Goal: Information Seeking & Learning: Learn about a topic

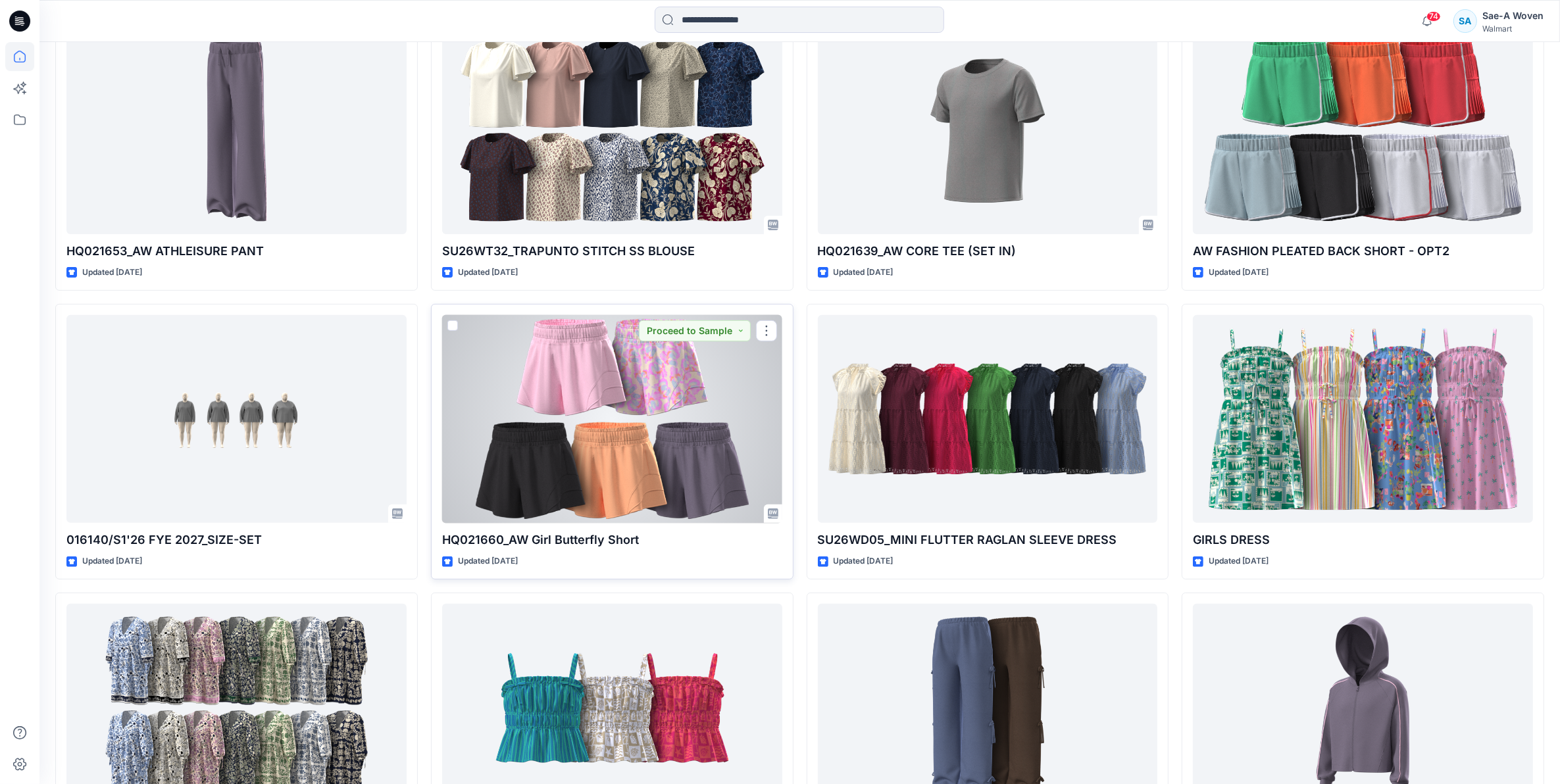
scroll to position [411, 0]
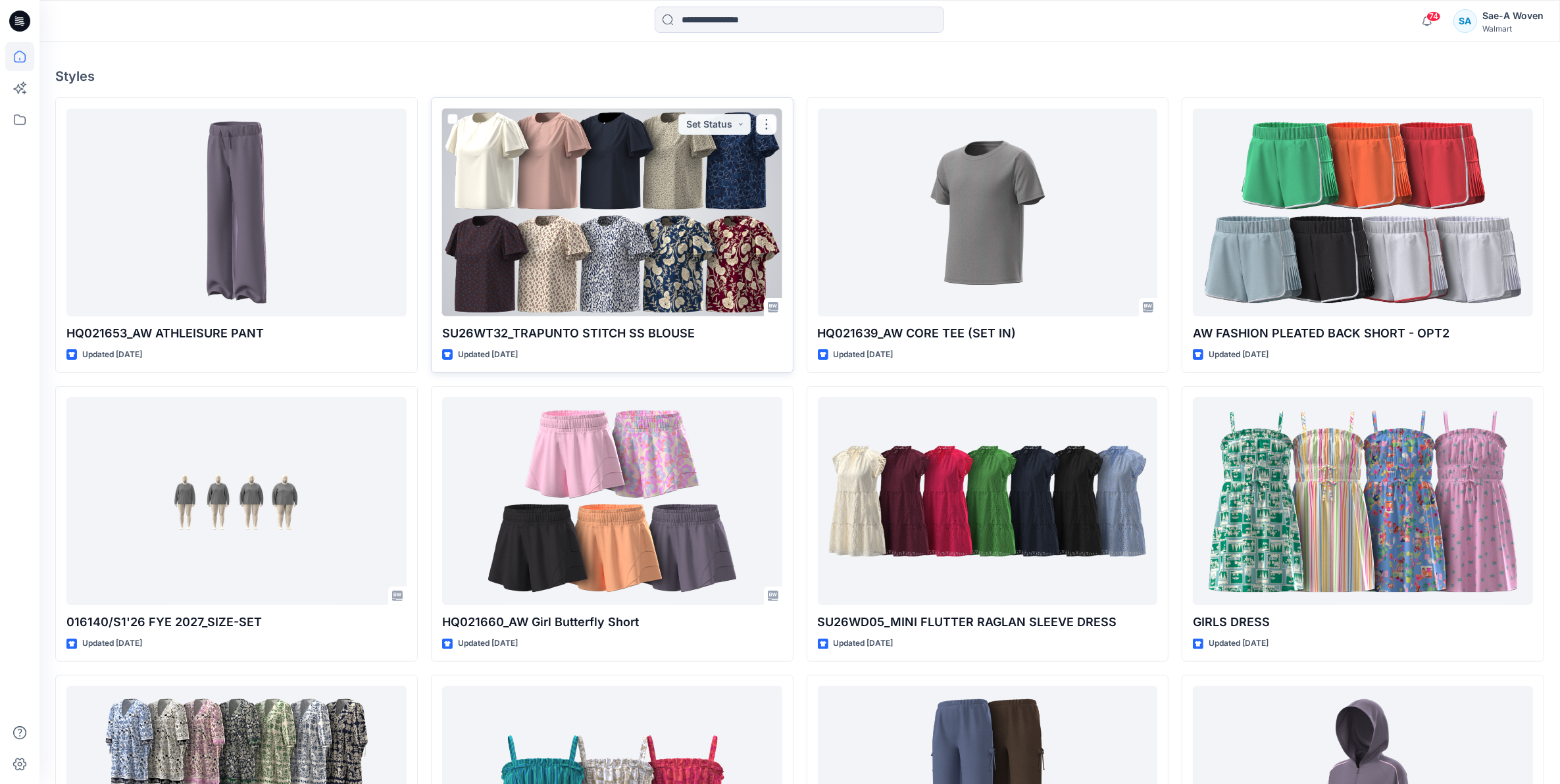
click at [637, 228] on div at bounding box center [612, 212] width 340 height 208
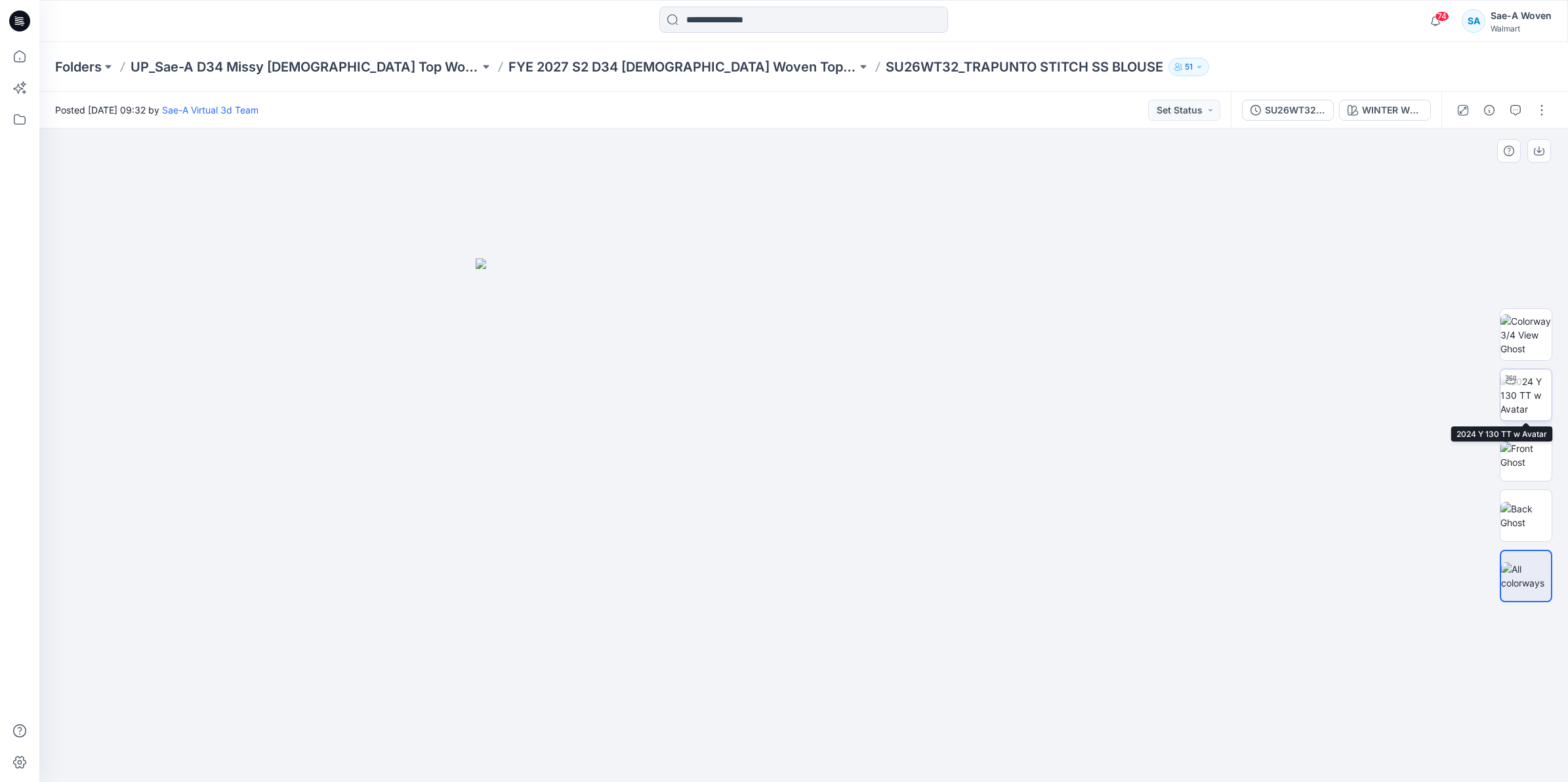
click at [1518, 384] on div at bounding box center [1511, 380] width 21 height 21
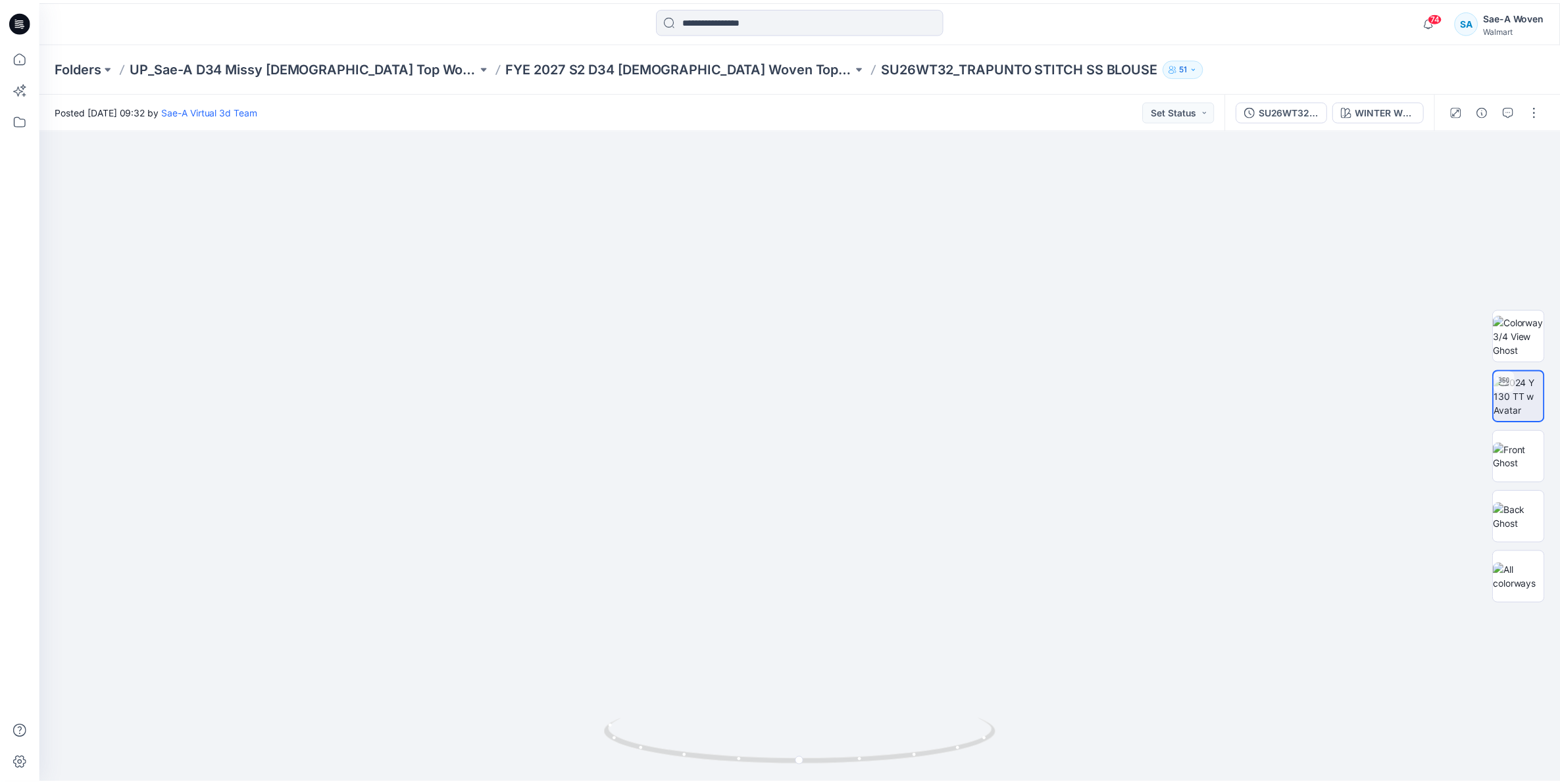
scroll to position [411, 0]
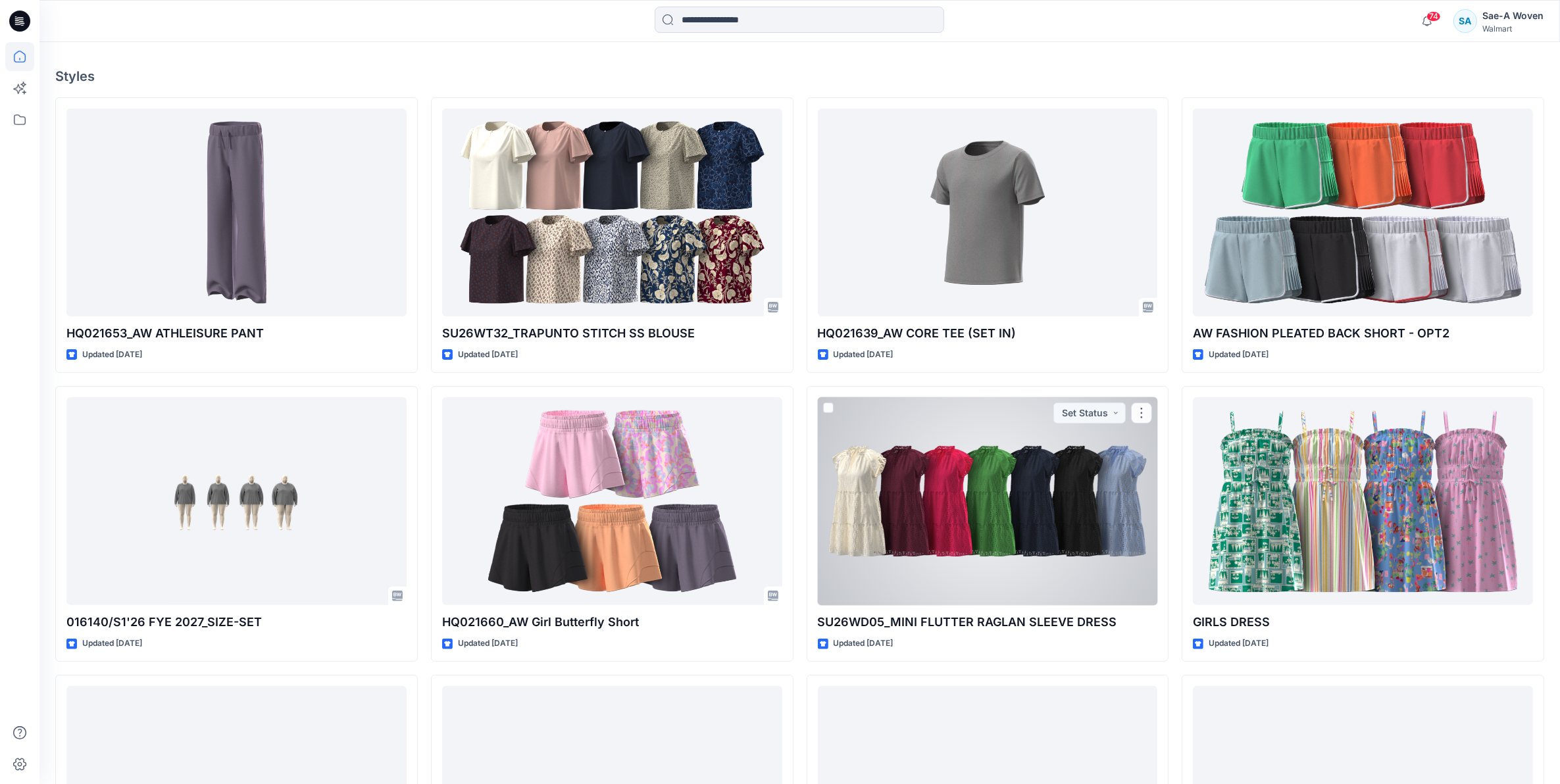
click at [987, 498] on div at bounding box center [987, 501] width 340 height 208
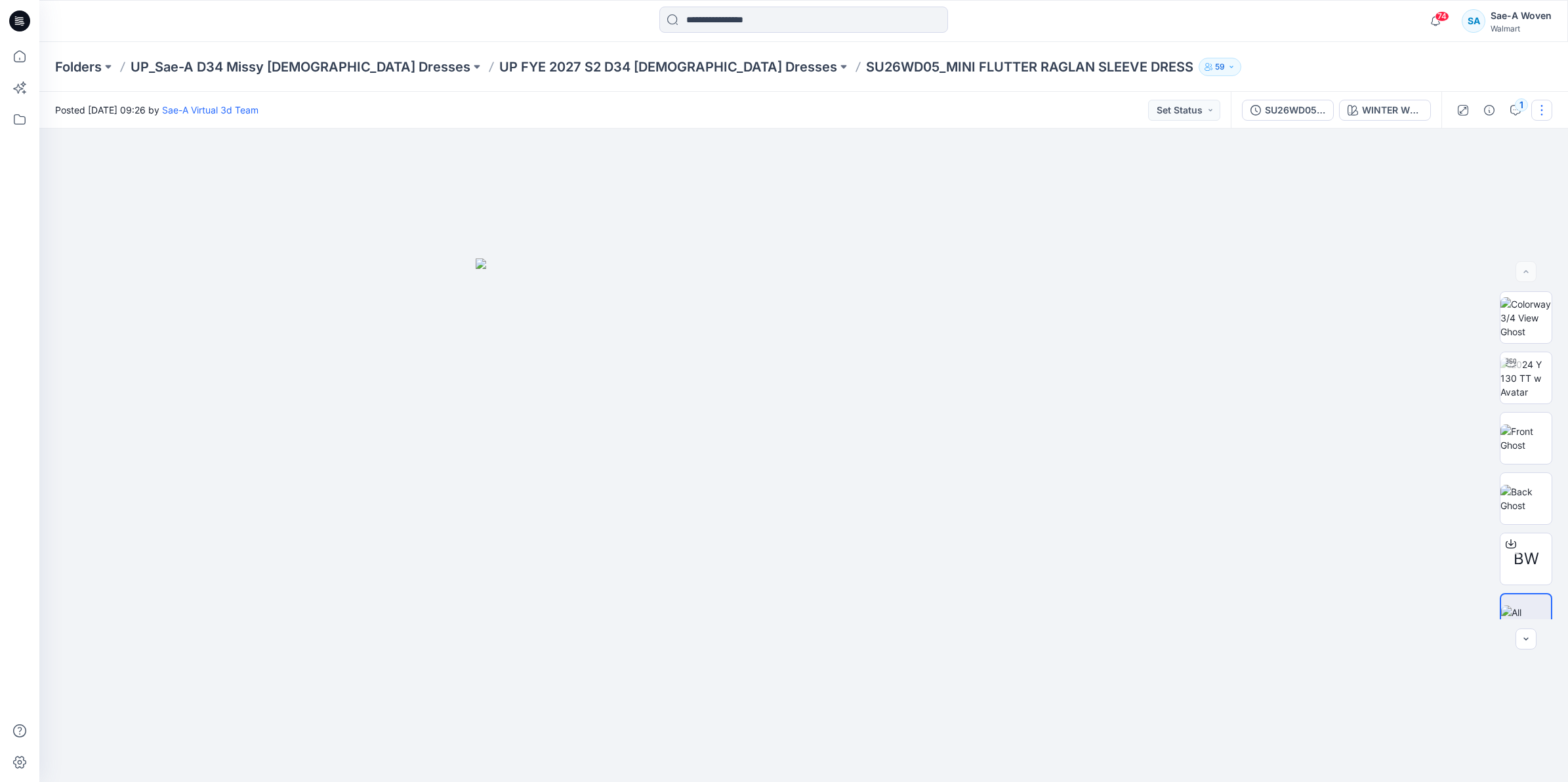
click at [1540, 112] on button "button" at bounding box center [1542, 110] width 21 height 21
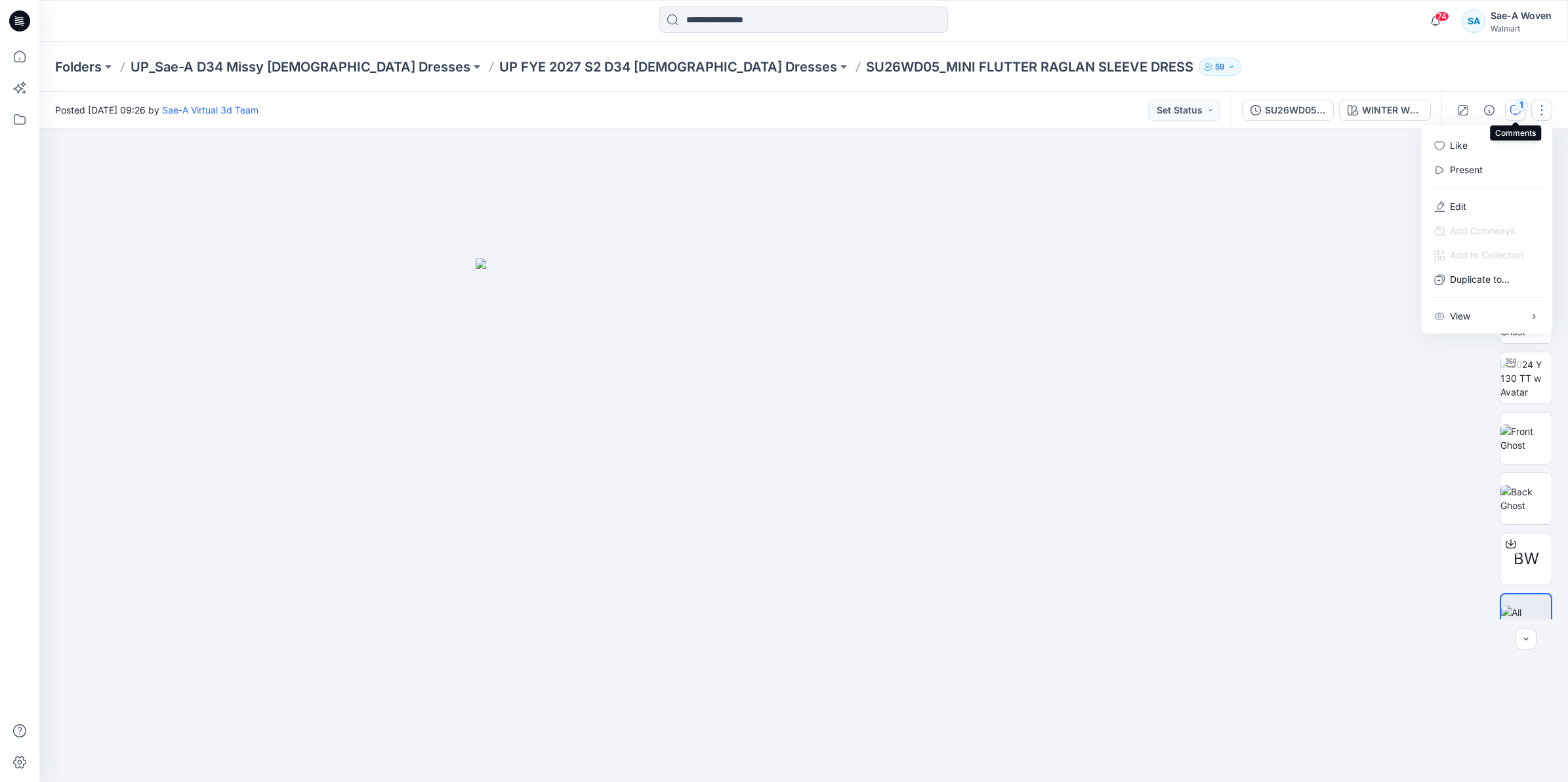
click at [1524, 113] on button "1" at bounding box center [1515, 110] width 21 height 21
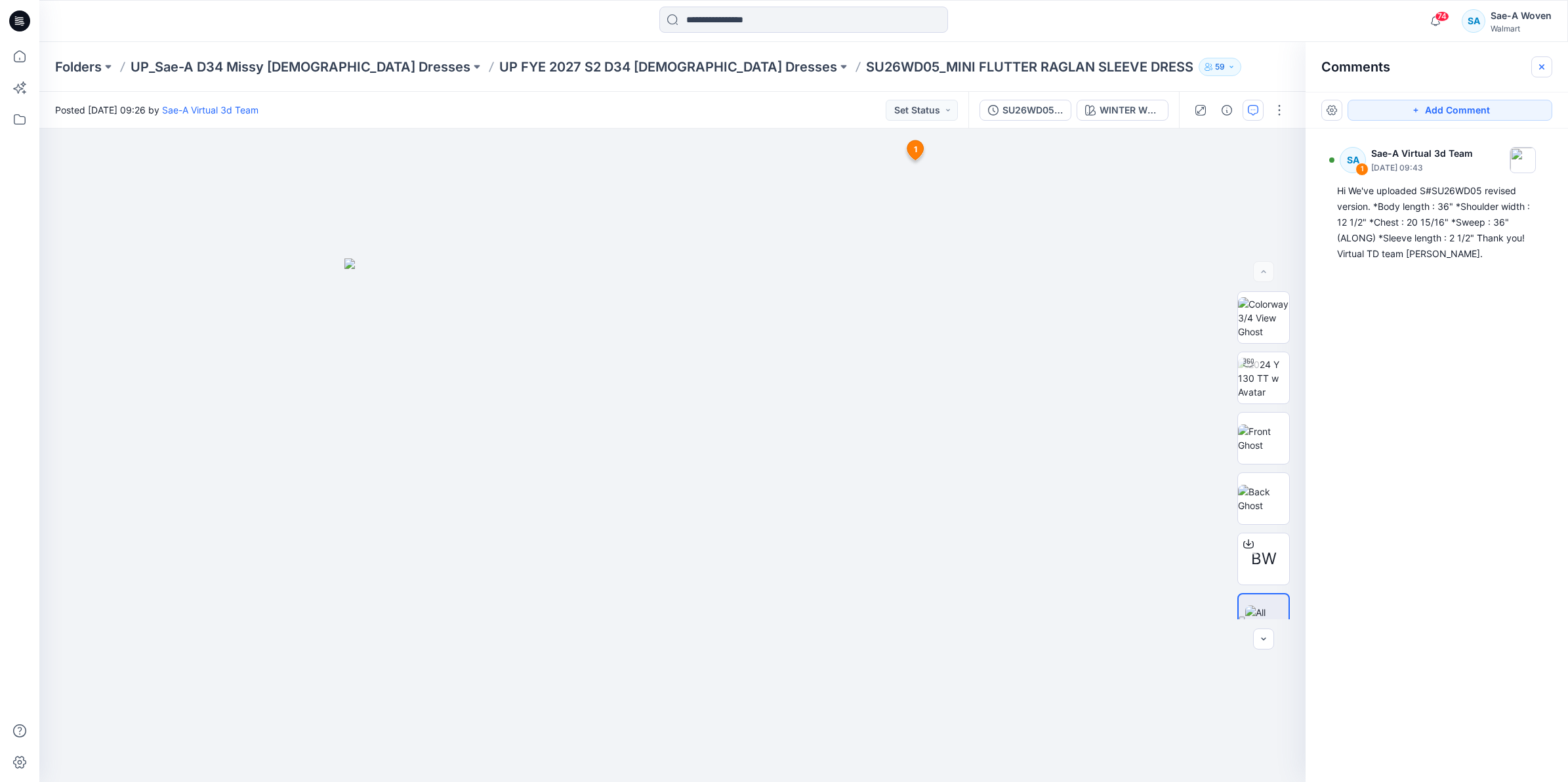
click at [1546, 69] on icon "button" at bounding box center [1542, 67] width 11 height 11
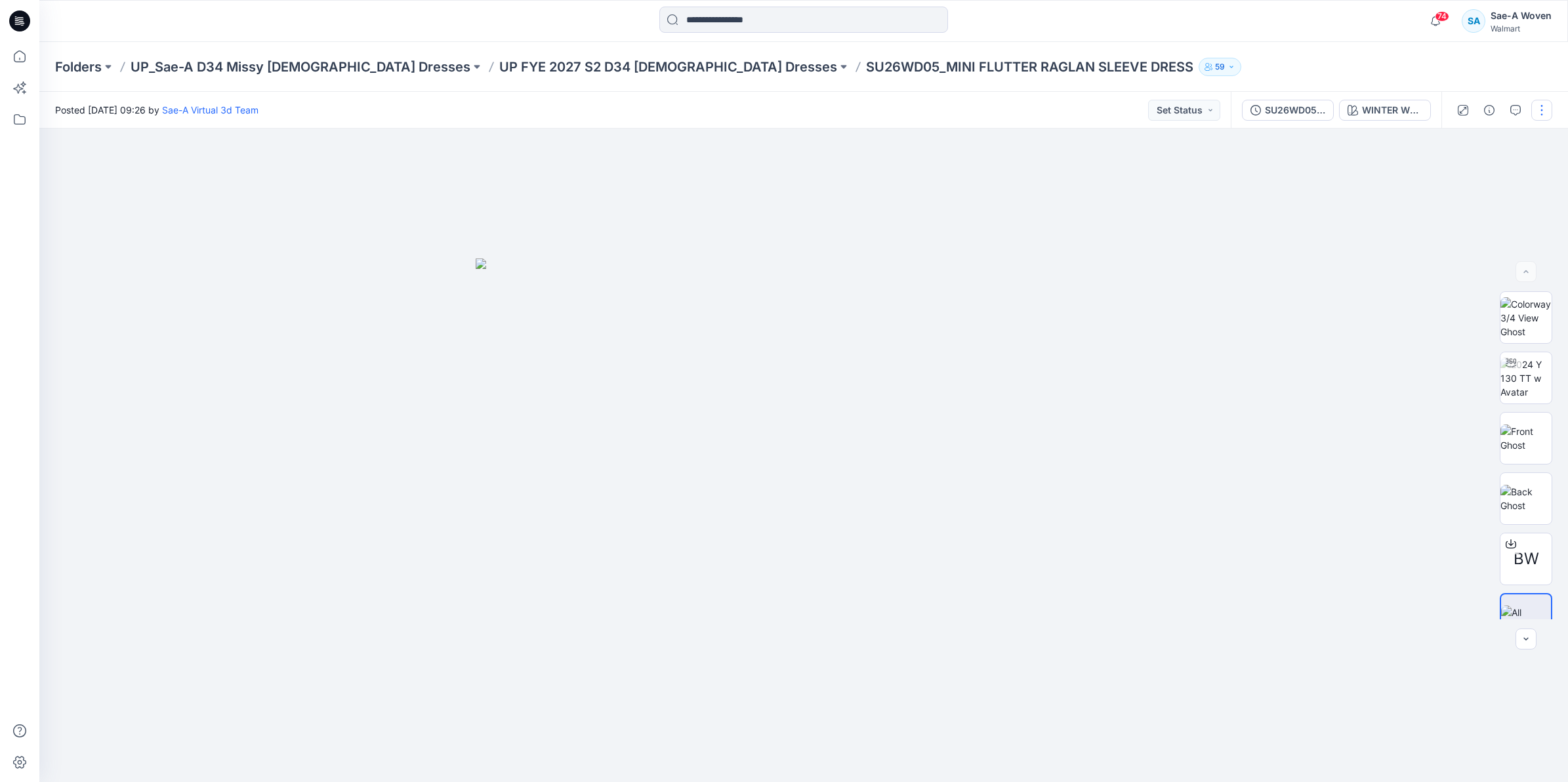
click at [1536, 110] on button "button" at bounding box center [1542, 110] width 21 height 21
click at [1257, 385] on div at bounding box center [804, 455] width 1529 height 653
click at [1516, 384] on img at bounding box center [1526, 378] width 51 height 42
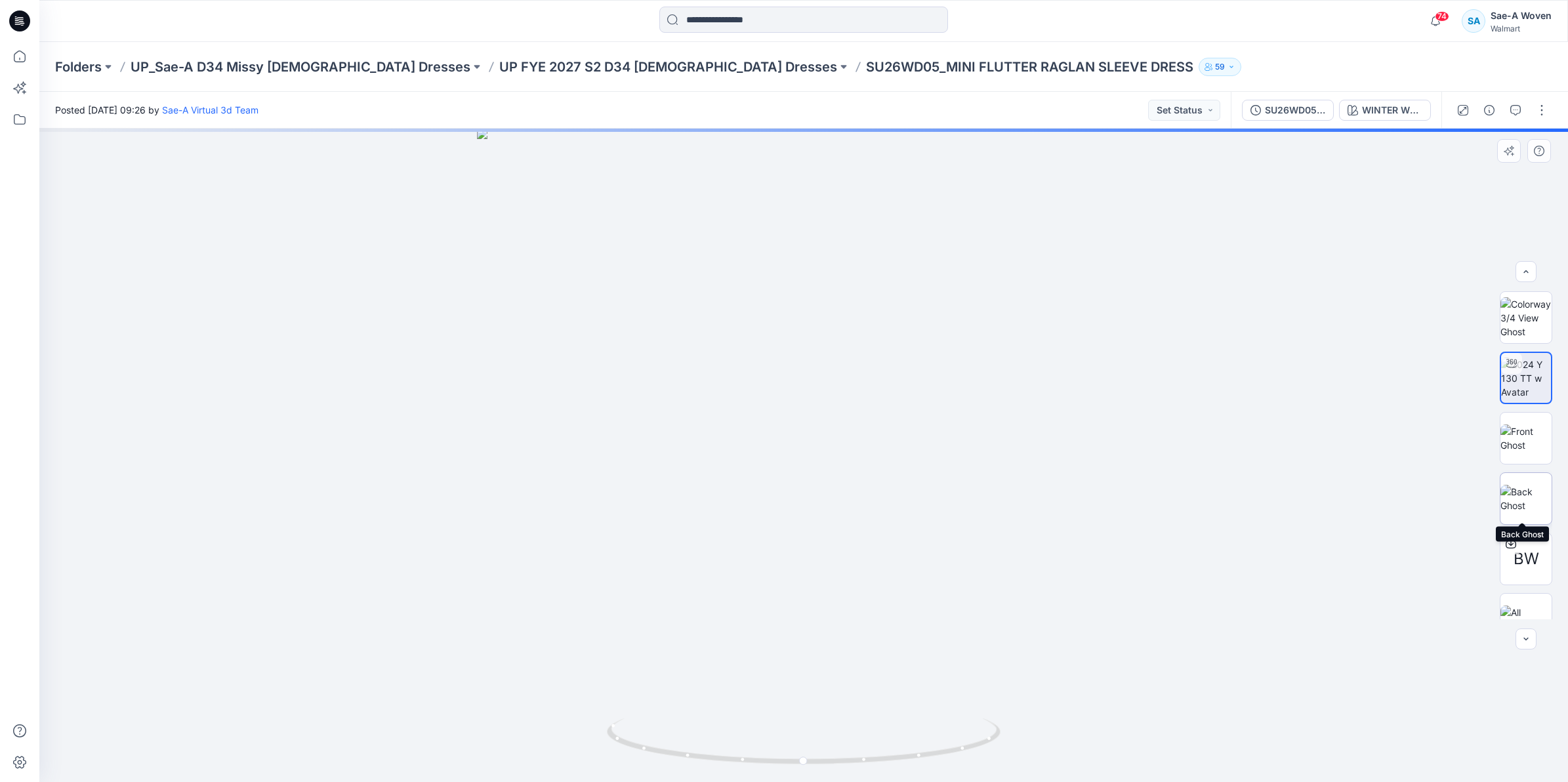
scroll to position [26, 0]
drag, startPoint x: 933, startPoint y: 650, endPoint x: 930, endPoint y: 568, distance: 82.1
click at [930, 570] on div at bounding box center [804, 455] width 1529 height 653
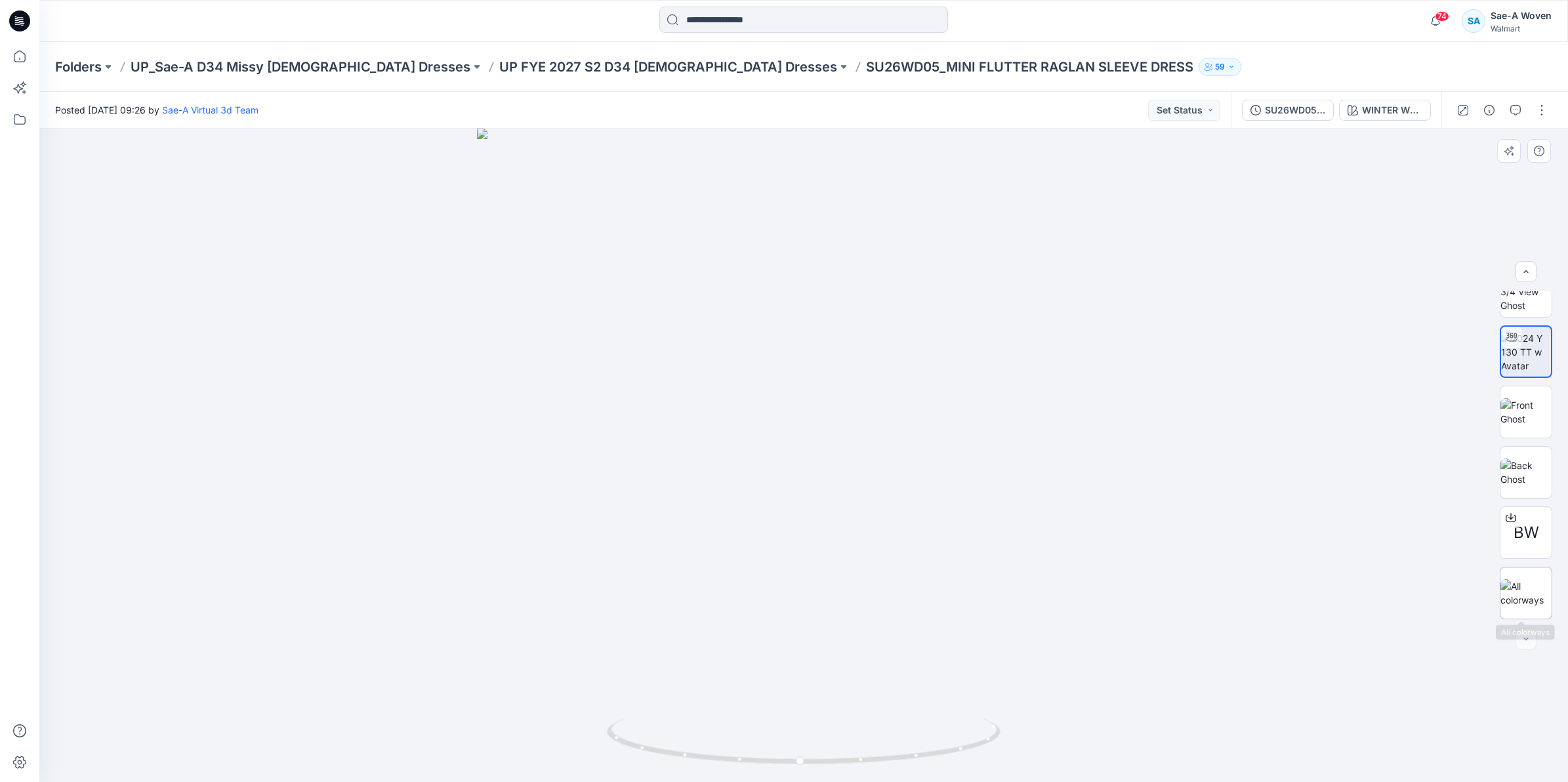
click at [1508, 589] on img at bounding box center [1526, 593] width 51 height 28
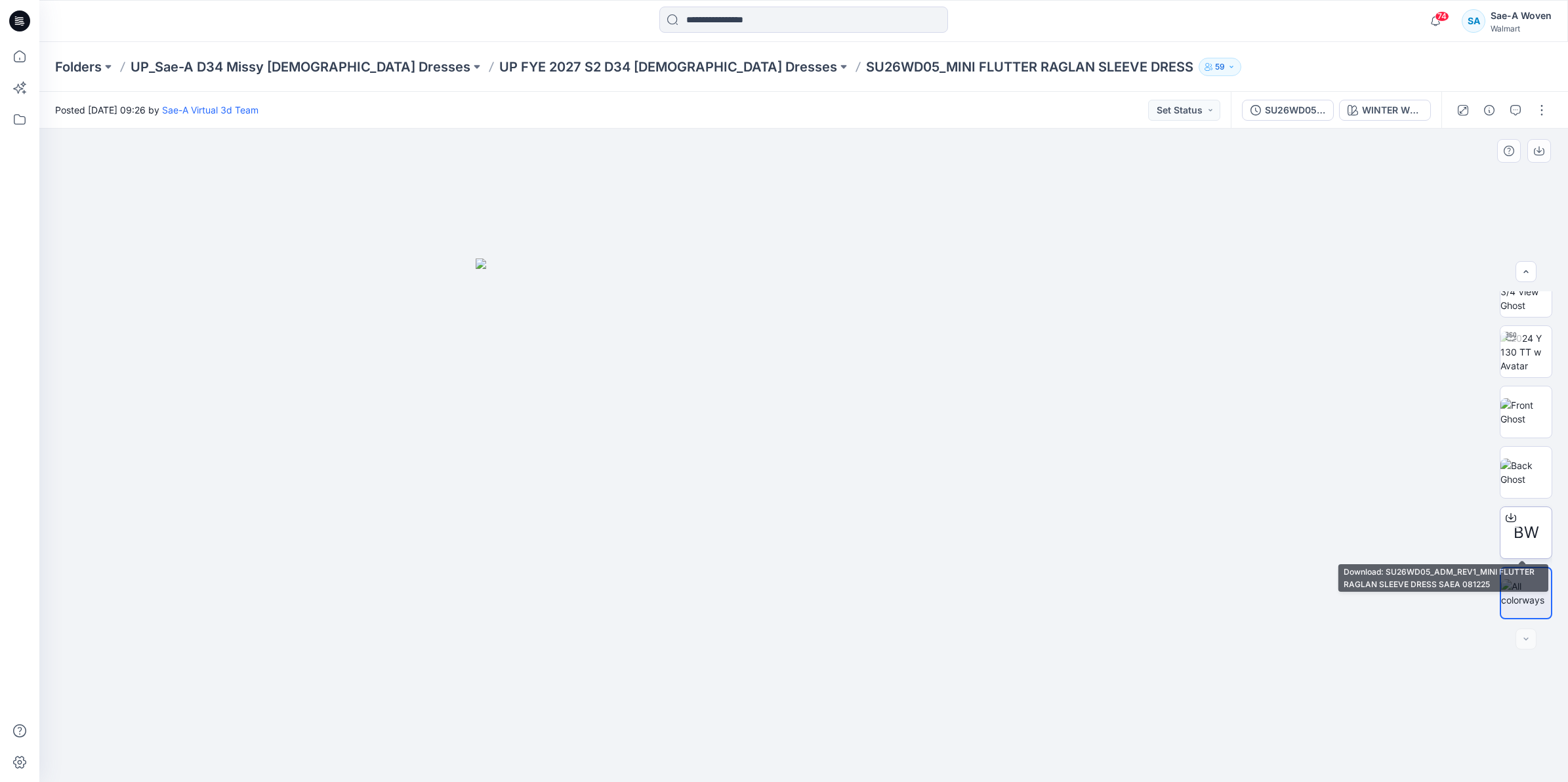
click at [1531, 533] on span "BW" at bounding box center [1526, 532] width 26 height 24
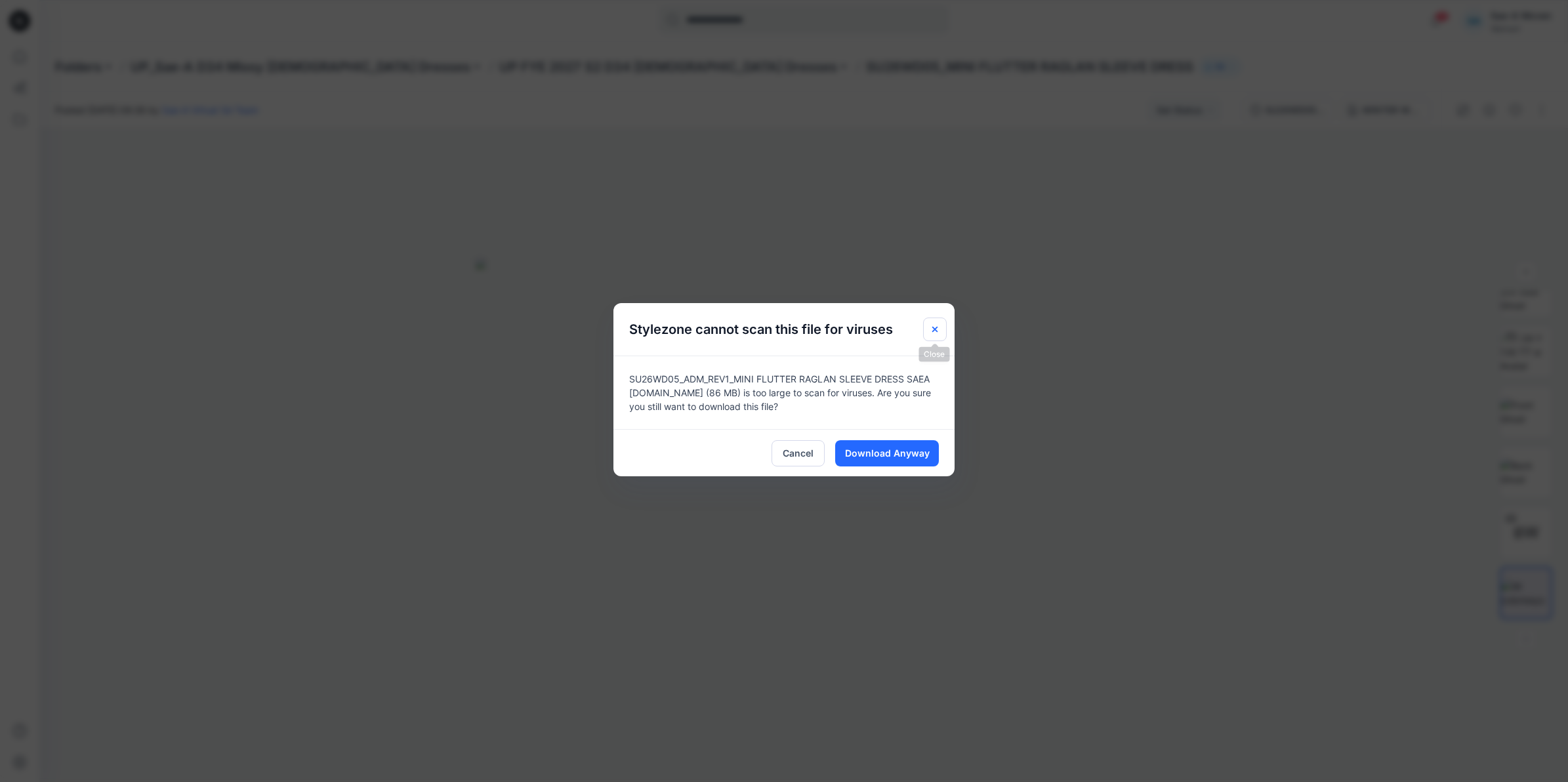
click at [932, 331] on icon "Close" at bounding box center [935, 329] width 11 height 11
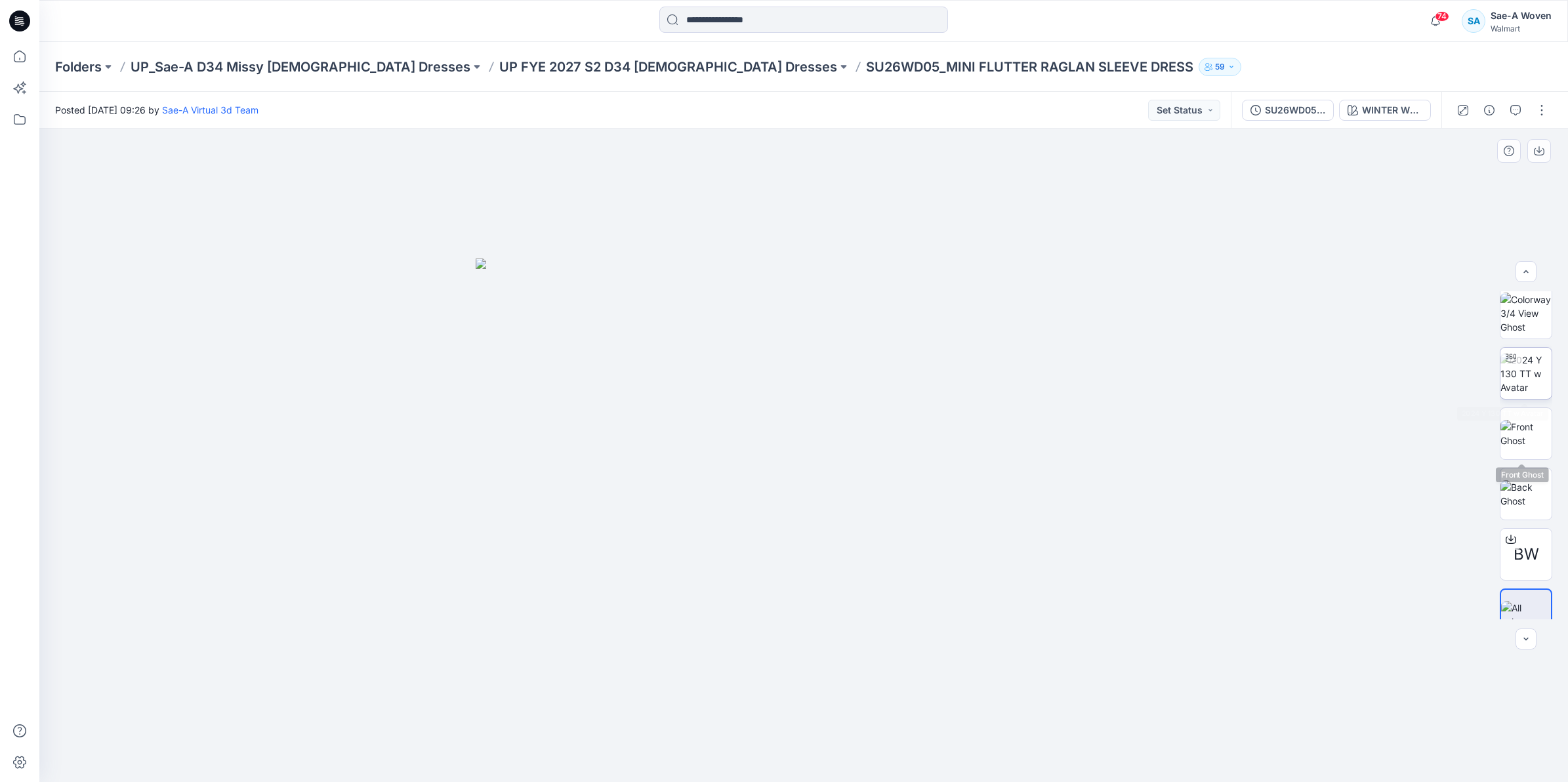
scroll to position [0, 0]
click at [1514, 377] on img at bounding box center [1526, 378] width 51 height 42
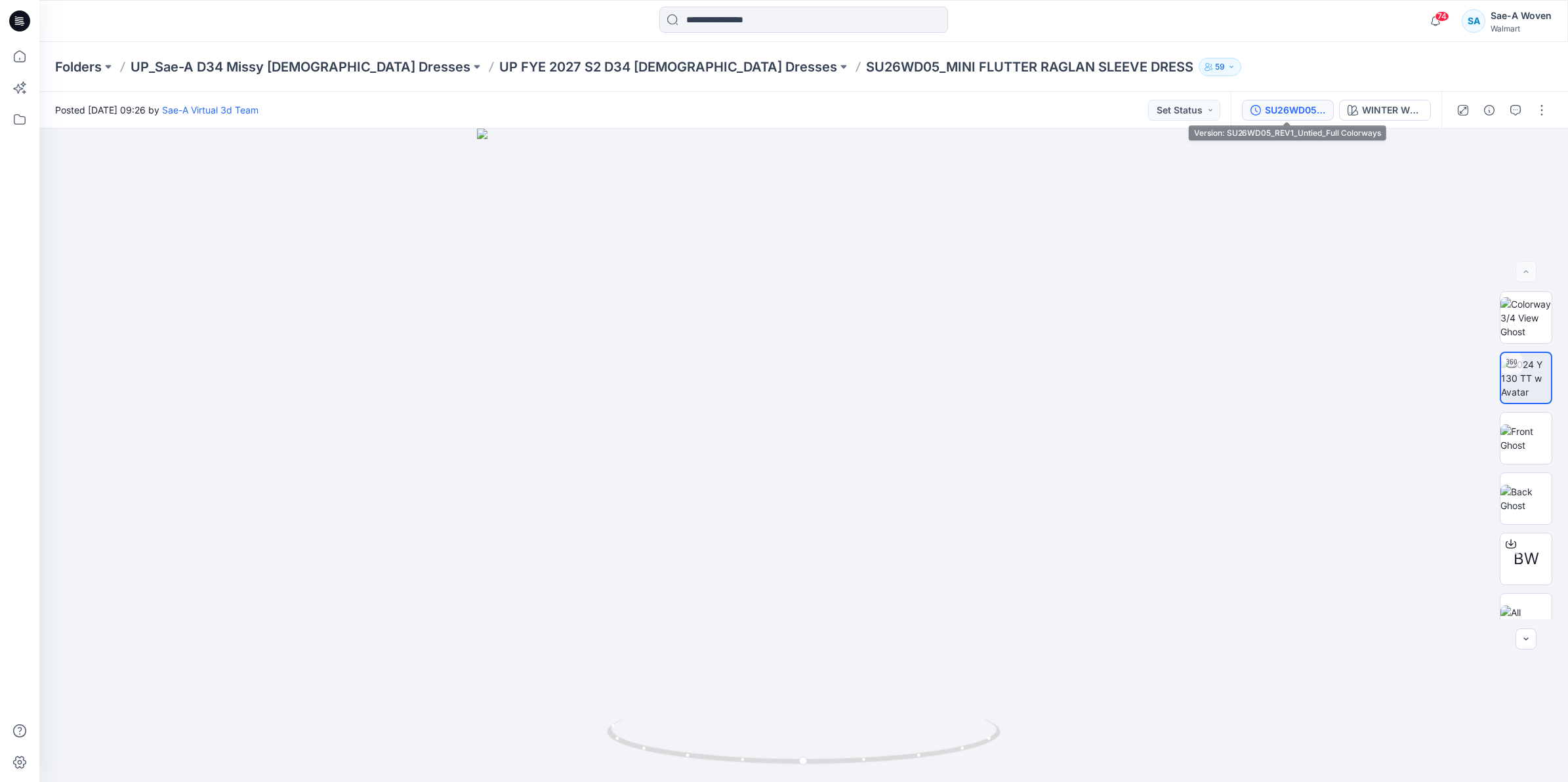
click at [1287, 109] on div "SU26WD05_REV1_Untied_Full Colorways" at bounding box center [1295, 110] width 60 height 14
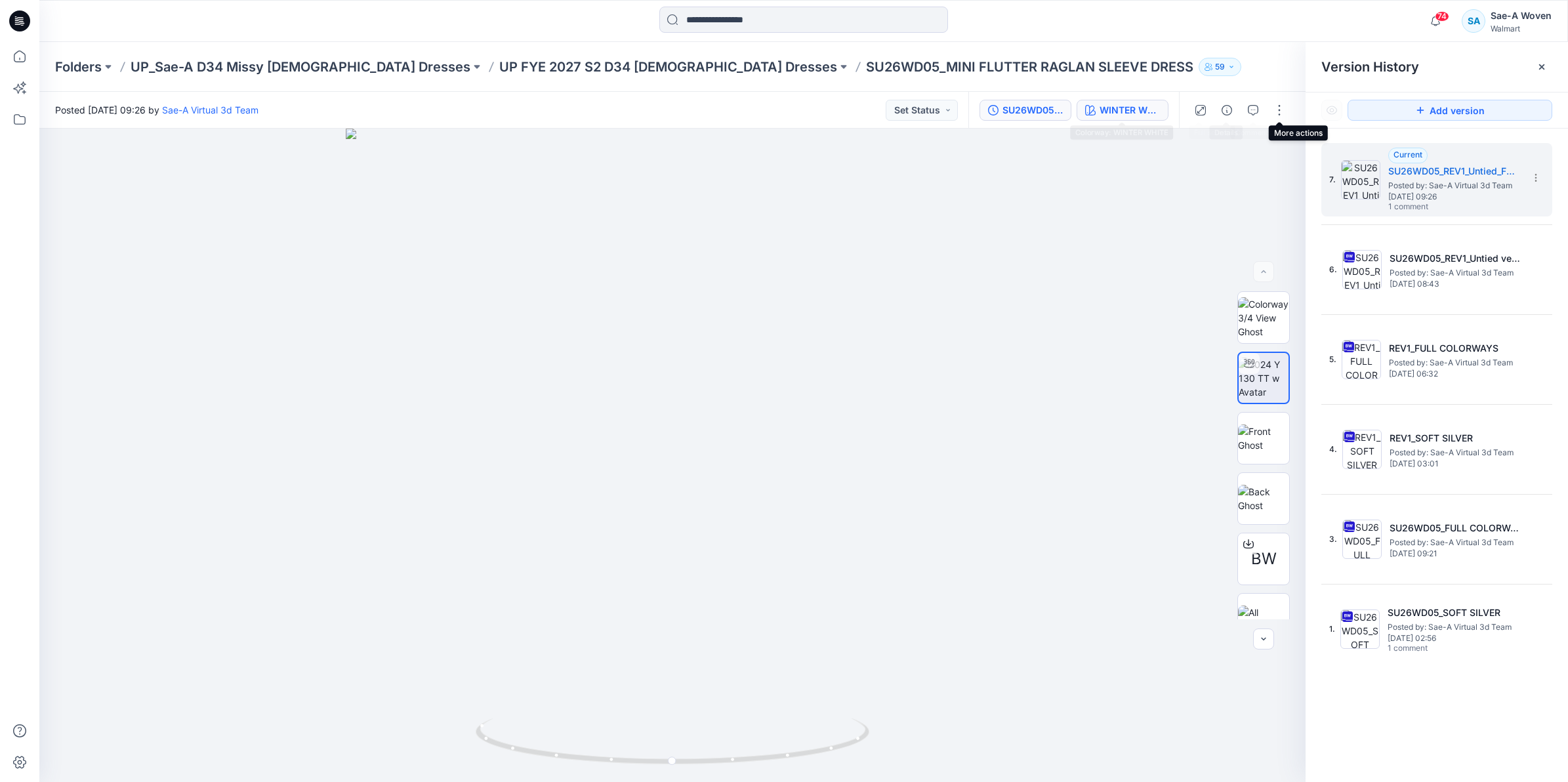
click at [1122, 109] on div "WINTER WHITE" at bounding box center [1130, 110] width 60 height 14
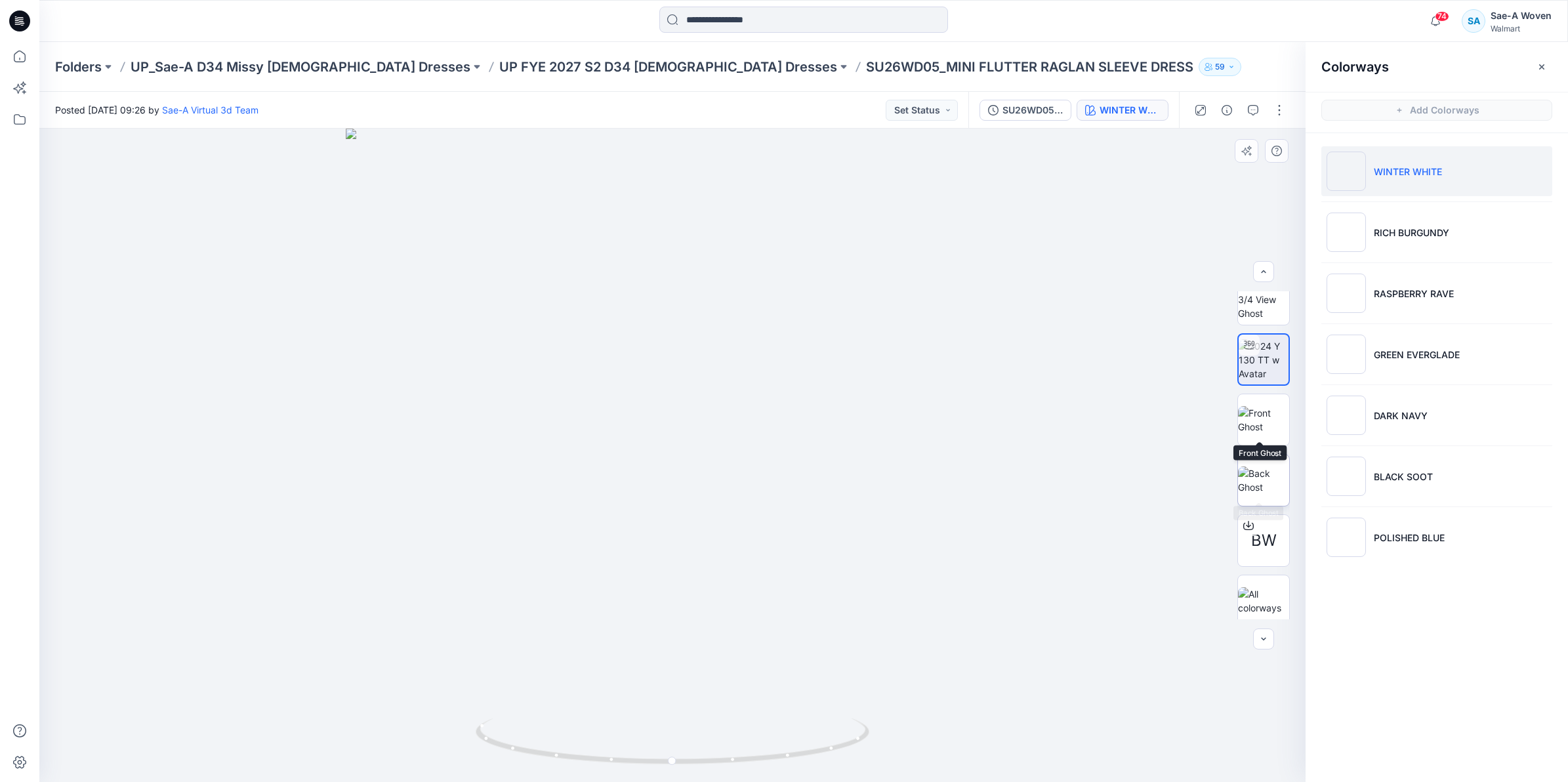
scroll to position [26, 0]
click at [1267, 589] on img at bounding box center [1264, 593] width 51 height 28
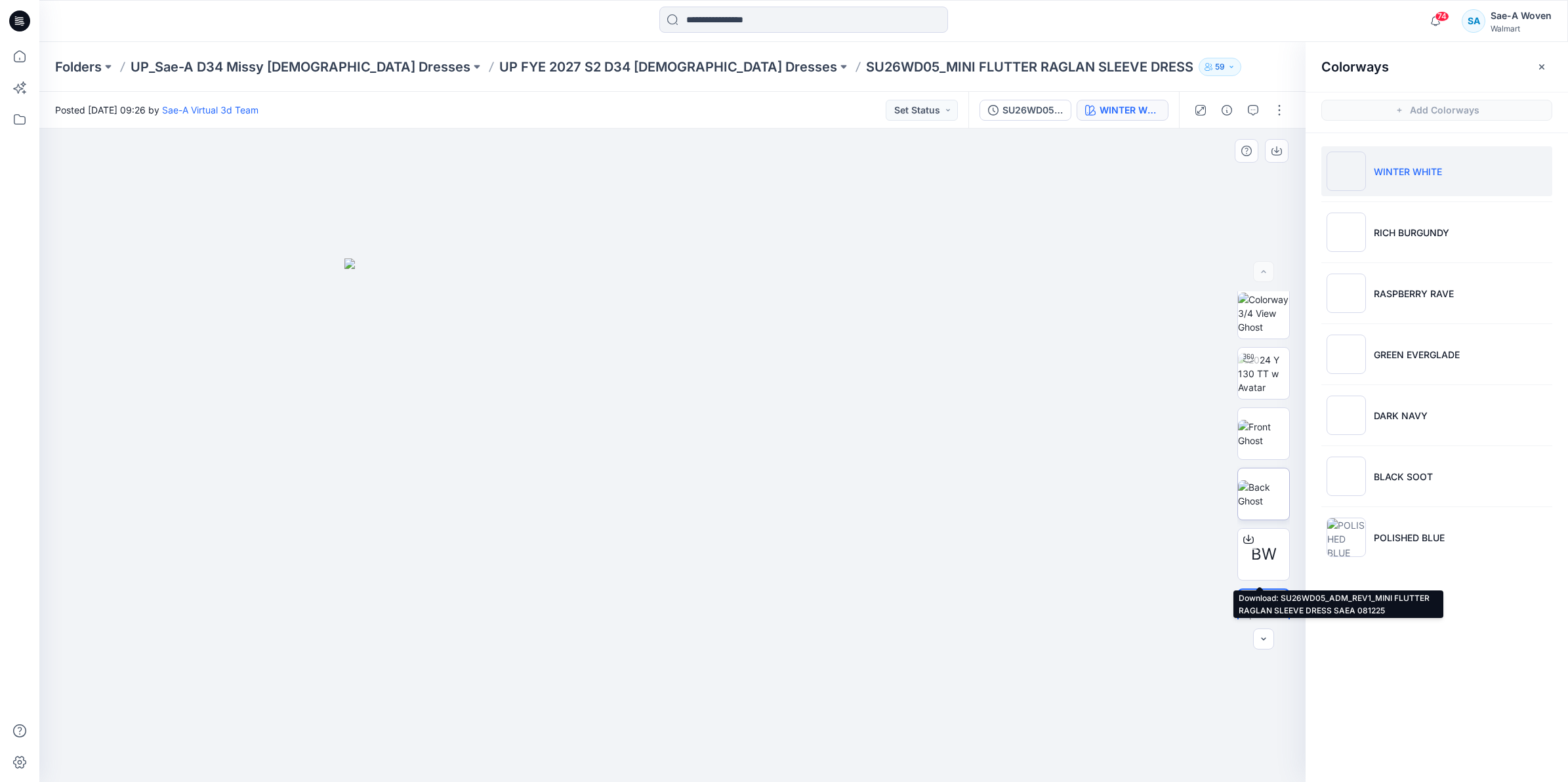
scroll to position [0, 0]
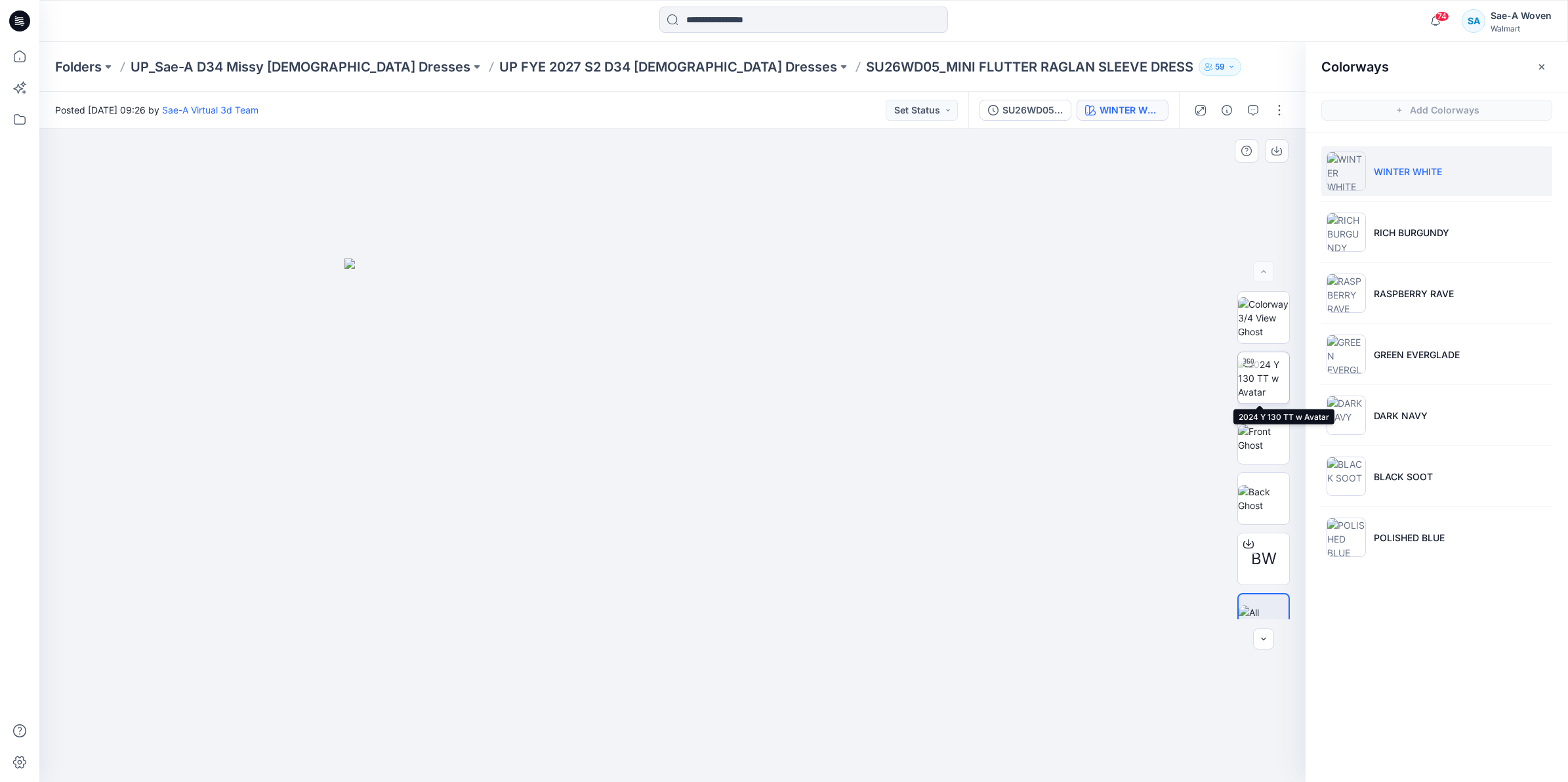
click at [1267, 361] on img at bounding box center [1264, 378] width 51 height 42
drag, startPoint x: 649, startPoint y: 662, endPoint x: 643, endPoint y: 593, distance: 69.3
click at [643, 593] on div at bounding box center [673, 455] width 1266 height 653
drag, startPoint x: 667, startPoint y: 699, endPoint x: 688, endPoint y: 476, distance: 224.0
click at [688, 476] on img at bounding box center [672, 289] width 986 height 986
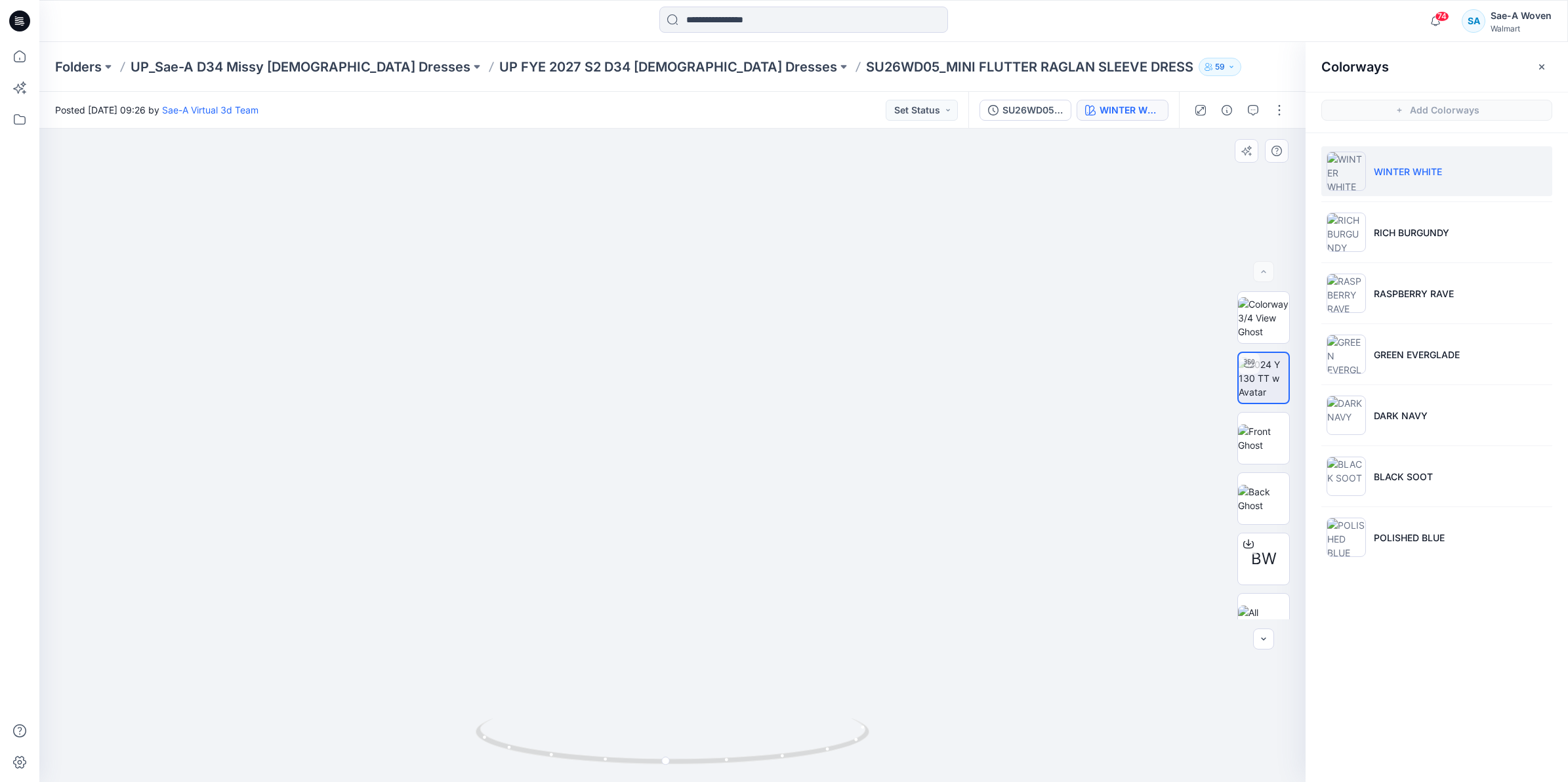
drag, startPoint x: 725, startPoint y: 601, endPoint x: 716, endPoint y: 482, distance: 119.3
click at [716, 482] on img at bounding box center [672, 372] width 820 height 819
drag, startPoint x: 691, startPoint y: 684, endPoint x: 688, endPoint y: 548, distance: 136.0
click at [688, 548] on div at bounding box center [673, 455] width 1266 height 653
drag, startPoint x: 713, startPoint y: 713, endPoint x: 713, endPoint y: 636, distance: 77.0
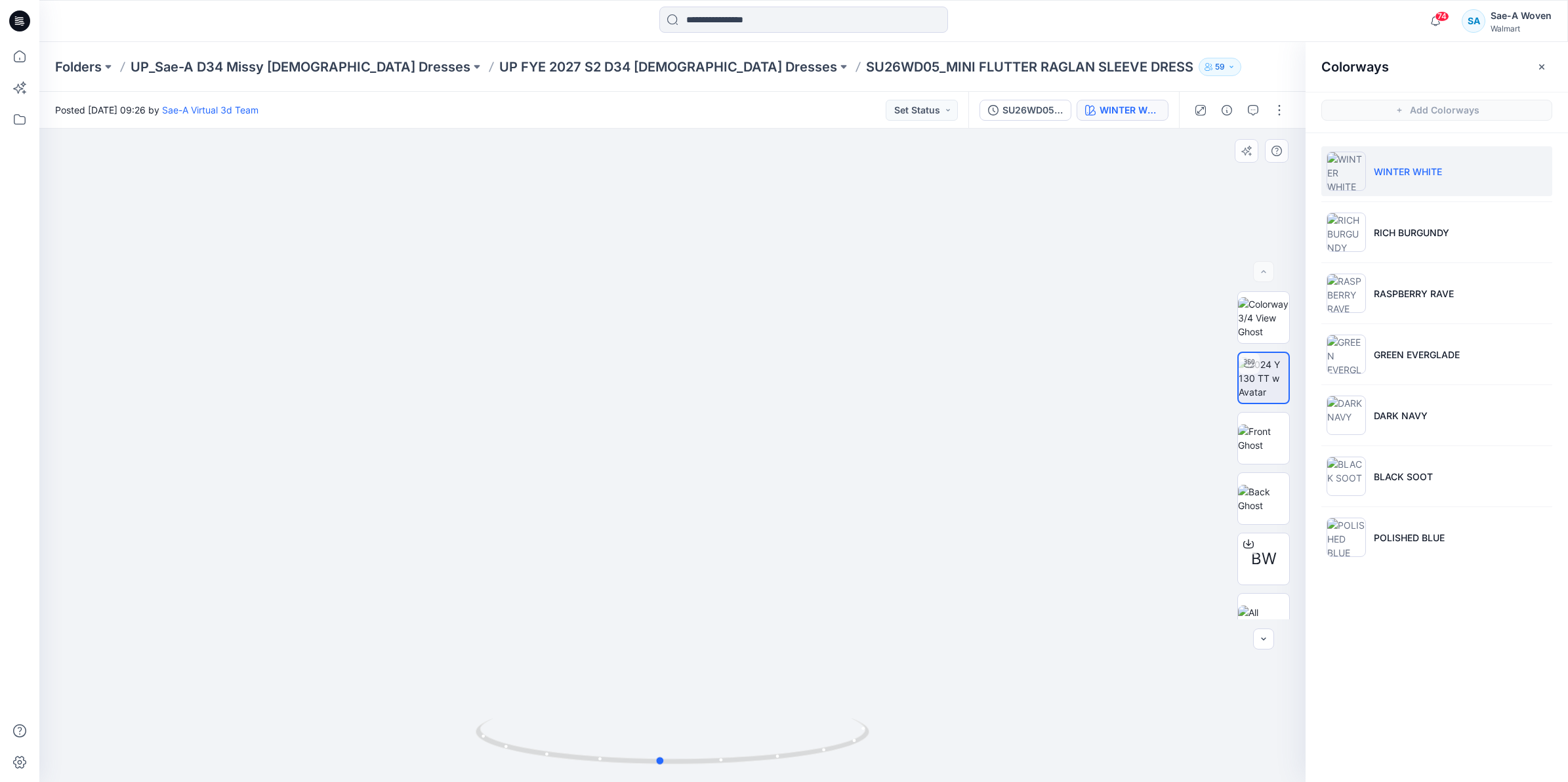
click at [712, 638] on div at bounding box center [673, 455] width 1266 height 653
click at [1257, 597] on img at bounding box center [1264, 593] width 51 height 28
click at [1268, 273] on icon "button" at bounding box center [1264, 271] width 11 height 11
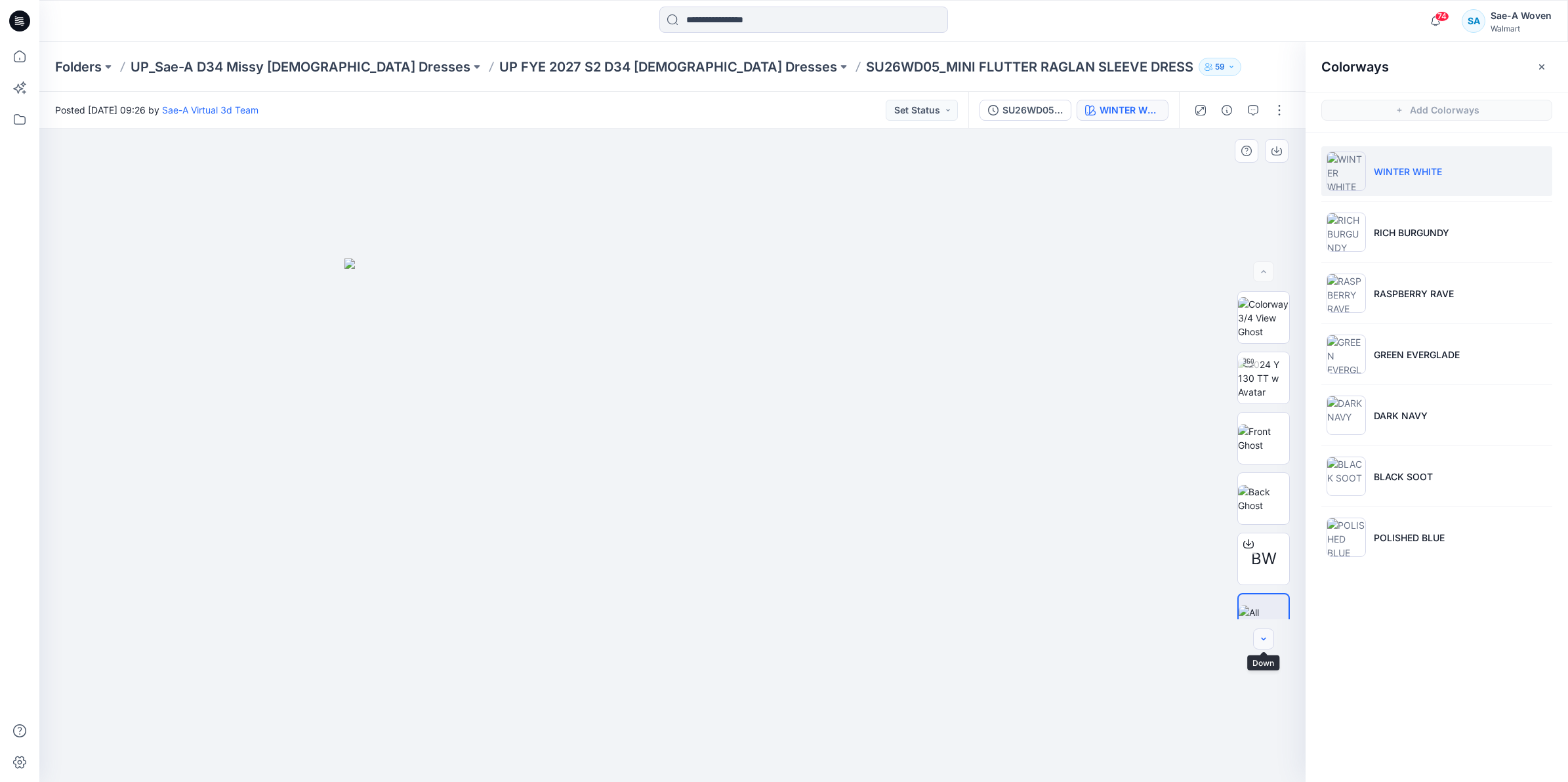
click at [1266, 644] on icon "button" at bounding box center [1264, 639] width 11 height 11
drag, startPoint x: 1455, startPoint y: 607, endPoint x: 1110, endPoint y: 264, distance: 486.5
click at [1110, 264] on div at bounding box center [673, 455] width 1266 height 653
click at [1540, 69] on icon "button" at bounding box center [1542, 67] width 11 height 11
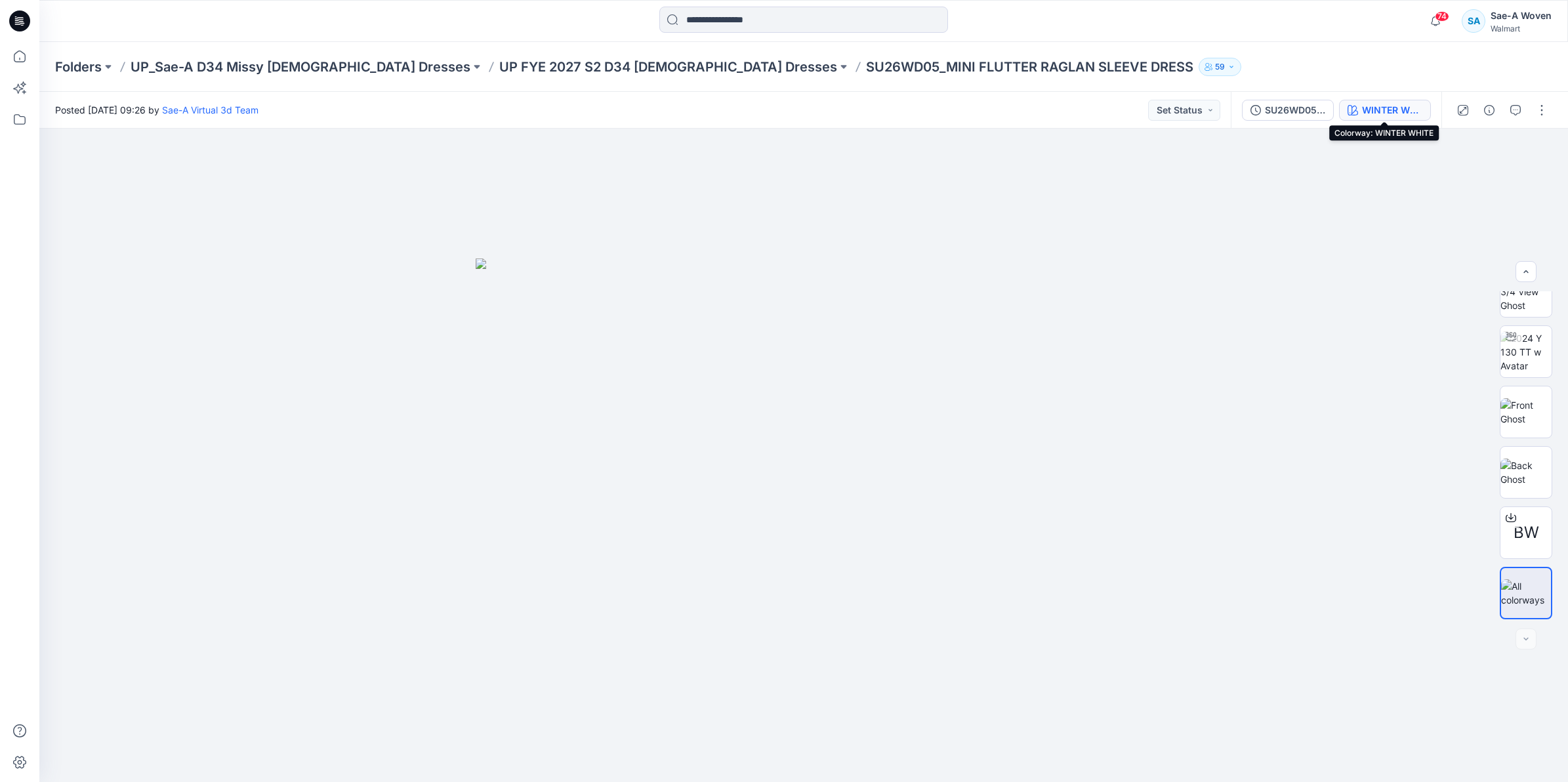
click at [1407, 114] on div "WINTER WHITE" at bounding box center [1393, 110] width 60 height 14
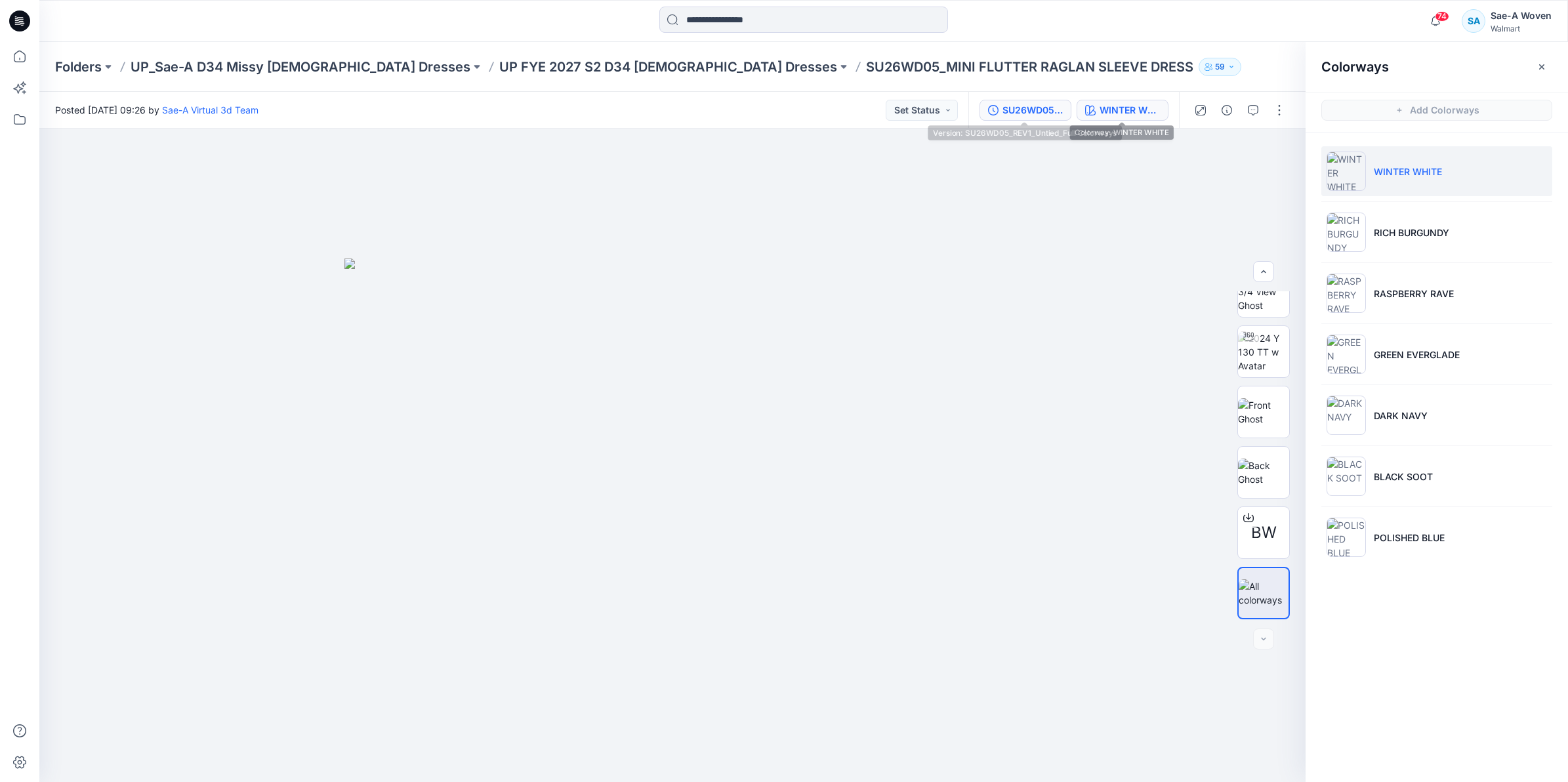
click at [1045, 112] on div "SU26WD05_REV1_Untied_Full Colorways" at bounding box center [1033, 110] width 60 height 14
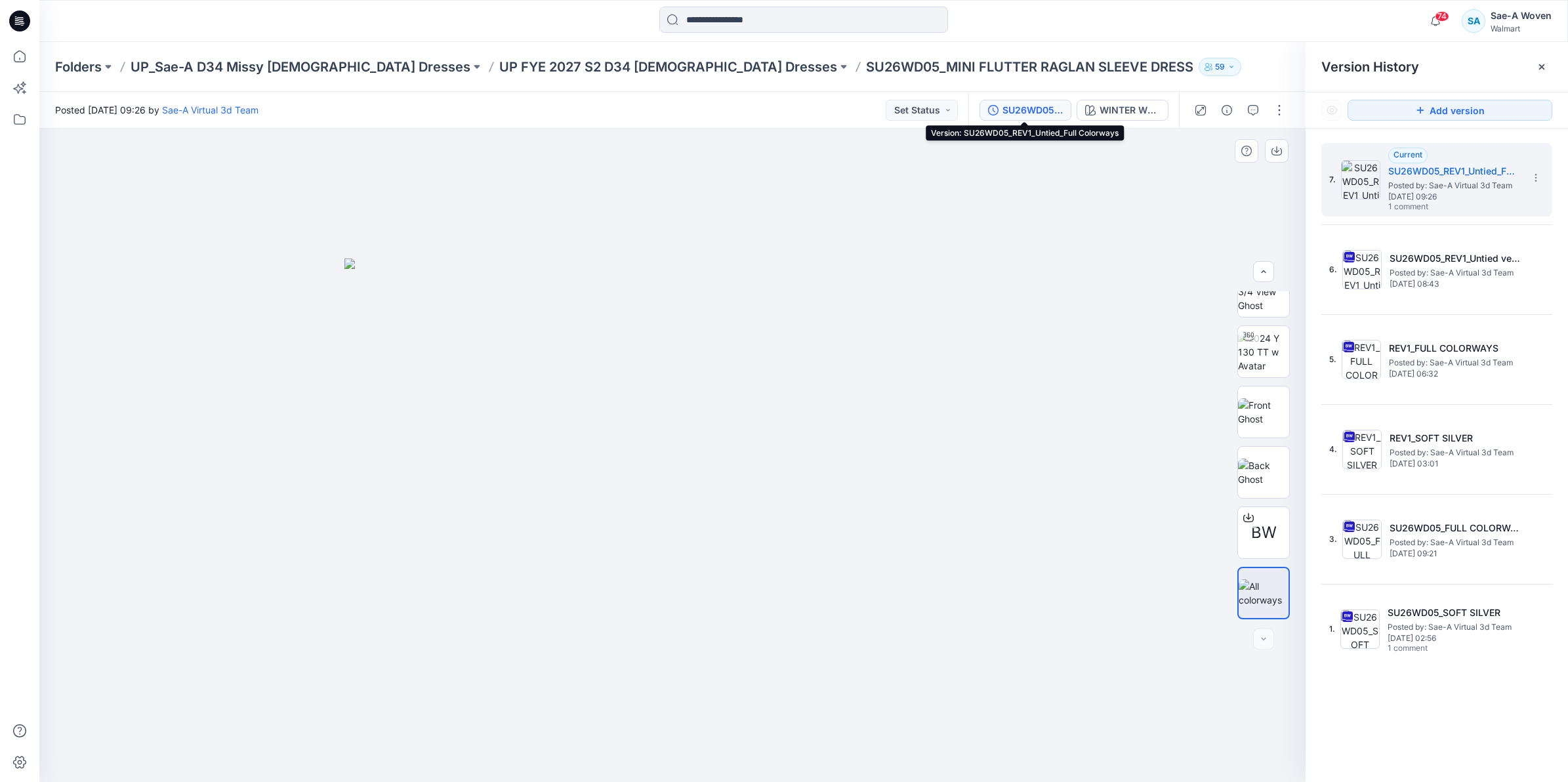
click at [1202, 386] on div at bounding box center [673, 455] width 1266 height 653
